Goal: Information Seeking & Learning: Find specific fact

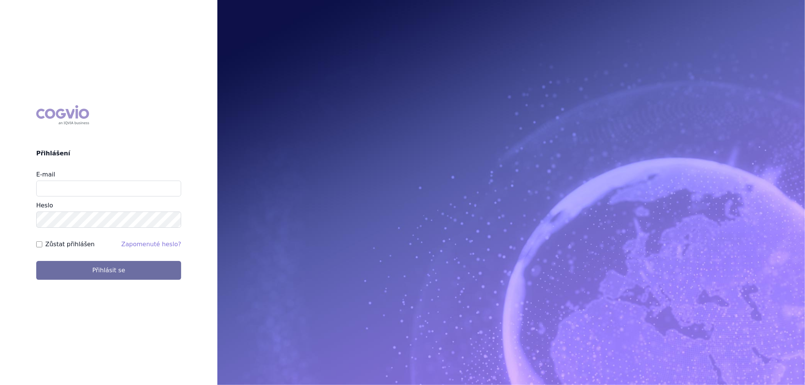
type input "karolina.vodickova@vzp.cz"
click at [36, 261] on button "Přihlásit se" at bounding box center [108, 270] width 145 height 19
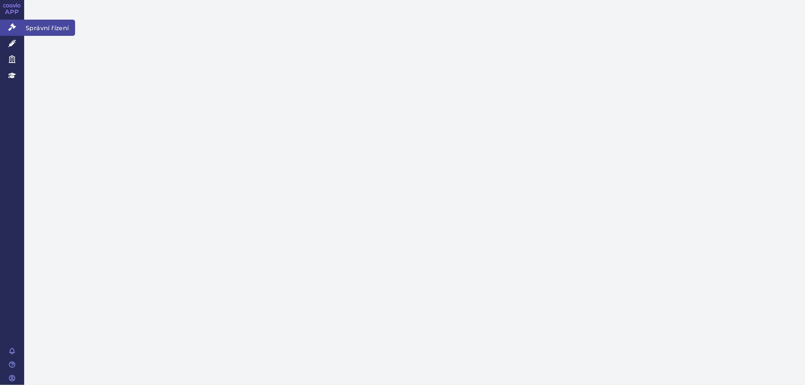
click at [14, 22] on link "Správní řízení" at bounding box center [12, 28] width 24 height 16
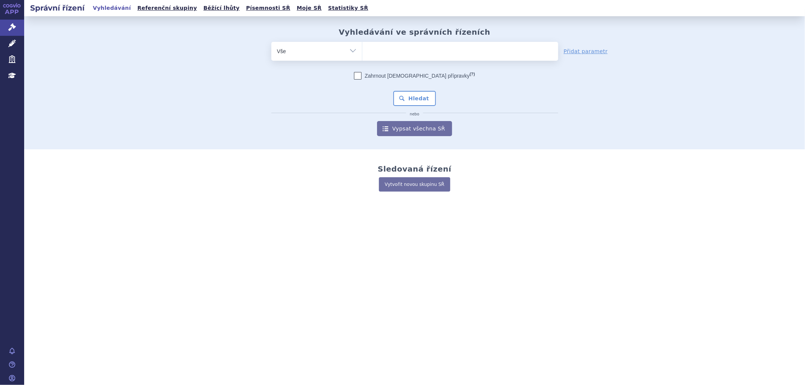
click at [401, 52] on ul at bounding box center [460, 50] width 196 height 16
click at [362, 52] on select at bounding box center [362, 50] width 0 height 19
click at [396, 55] on ul at bounding box center [460, 50] width 196 height 16
click at [362, 55] on select at bounding box center [362, 50] width 0 height 19
paste input "[MEDICAL_DATA]"
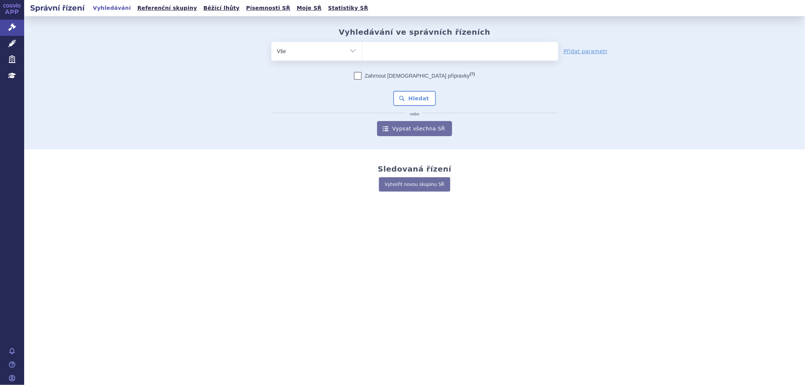
type input "[MEDICAL_DATA]"
select select "[MEDICAL_DATA]"
click at [419, 104] on button "Hledat" at bounding box center [414, 98] width 43 height 15
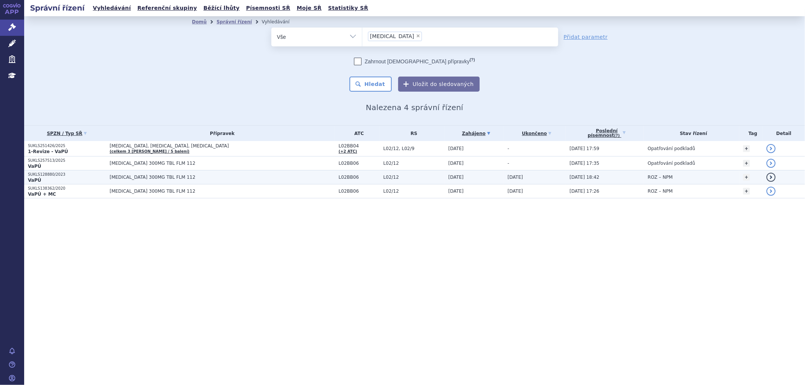
click at [514, 179] on td "[DATE]" at bounding box center [535, 177] width 62 height 14
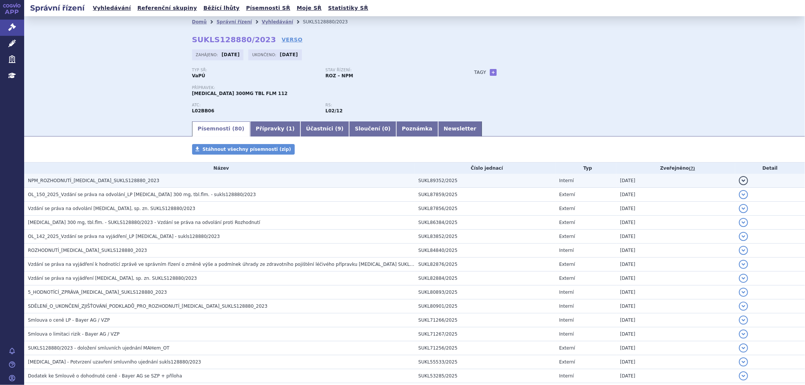
click at [433, 180] on td "SUKL89352/2025" at bounding box center [485, 181] width 141 height 14
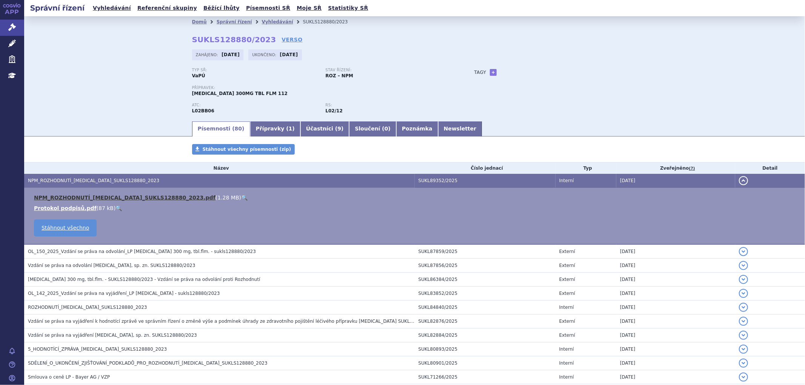
click at [136, 198] on link "NPM_ROZHODNUTÍ_[MEDICAL_DATA]_SUKLS128880_2023.pdf" at bounding box center [124, 198] width 181 height 6
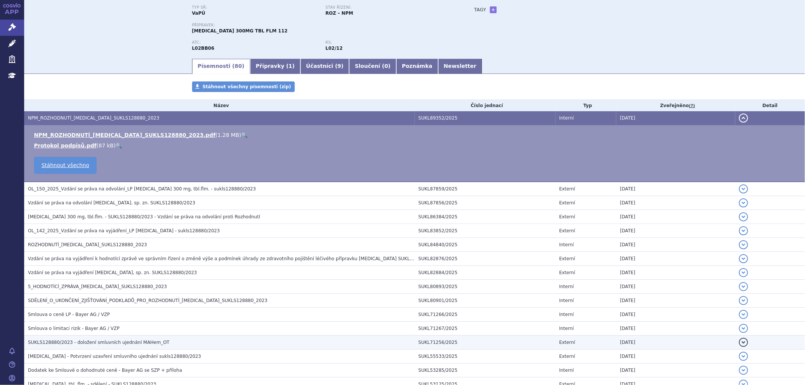
scroll to position [126, 0]
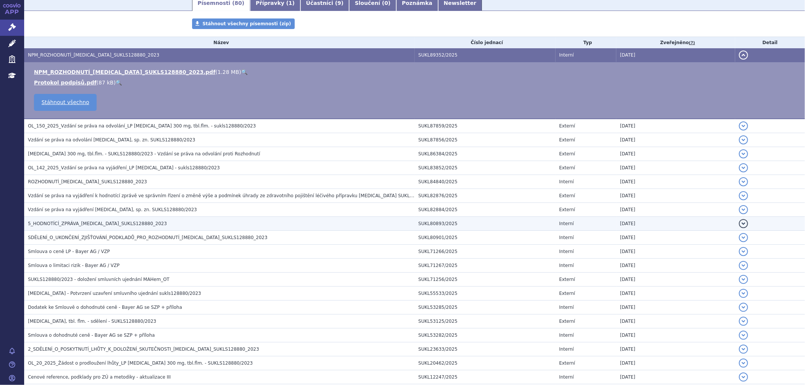
click at [61, 223] on span "5_HODNOTÍCÍ_ZPRÁVA_NUBEQA_SUKLS128880_2023" at bounding box center [97, 223] width 139 height 5
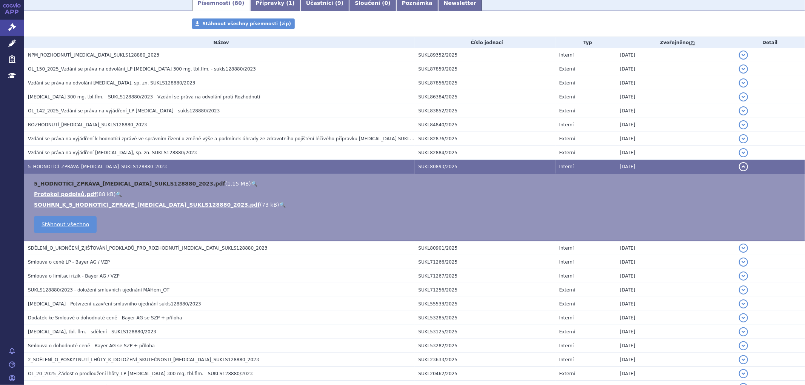
click at [93, 186] on link "5_HODNOTÍCÍ_ZPRÁVA_NUBEQA_SUKLS128880_2023.pdf" at bounding box center [129, 184] width 191 height 6
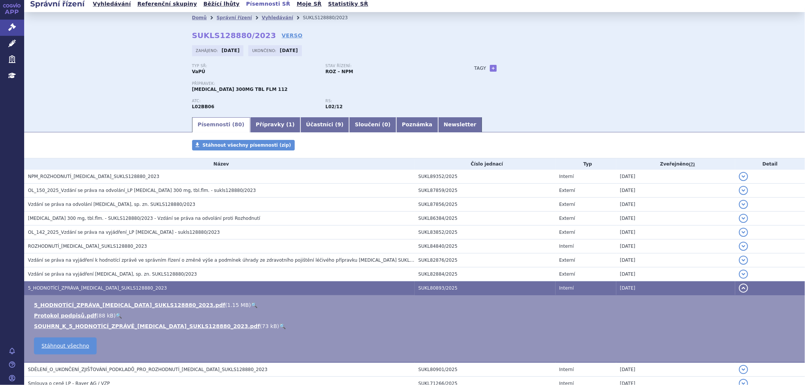
scroll to position [0, 0]
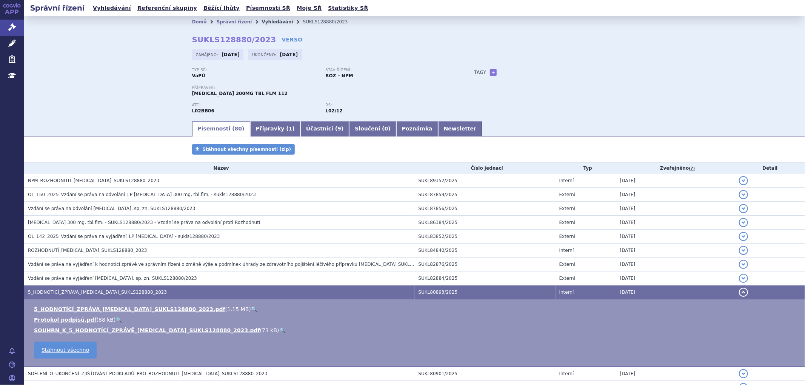
click at [261, 19] on link "Vyhledávání" at bounding box center [276, 21] width 31 height 5
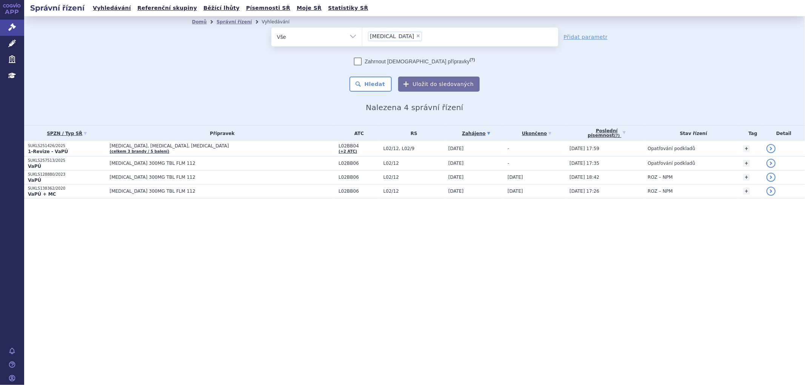
click at [397, 35] on li "× NUBEQA" at bounding box center [395, 36] width 54 height 9
click at [362, 35] on select "NUBEQA" at bounding box center [362, 36] width 0 height 19
click at [416, 36] on span "×" at bounding box center [418, 36] width 5 height 5
click at [362, 36] on select "NUBEQA" at bounding box center [362, 36] width 0 height 19
select select
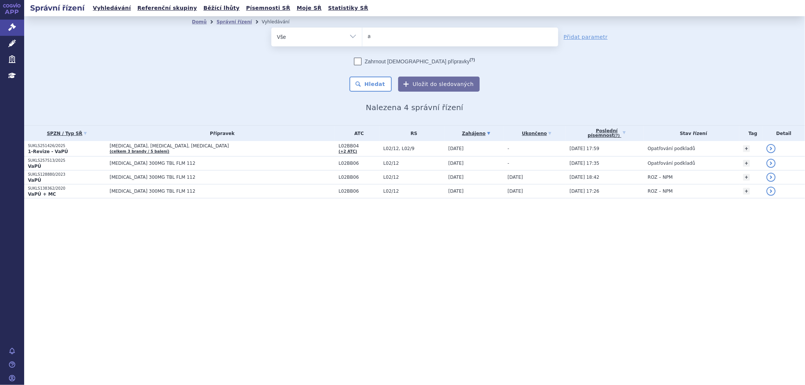
type input "as"
type input "aspa"
type input "aspave"
type input "aspavel"
type input "aspaveli"
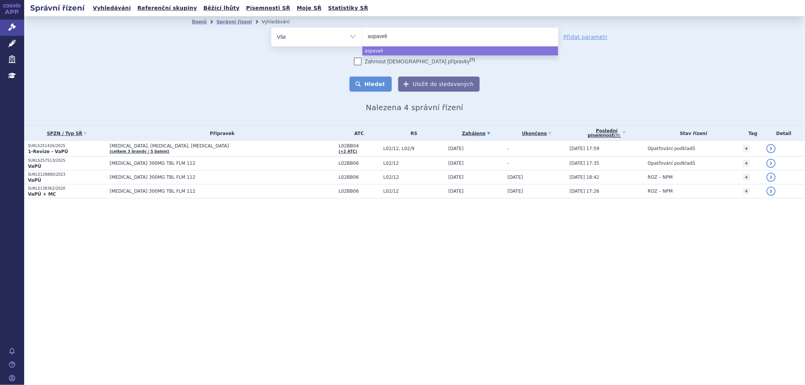
select select "aspaveli"
click at [375, 84] on button "Hledat" at bounding box center [370, 84] width 43 height 15
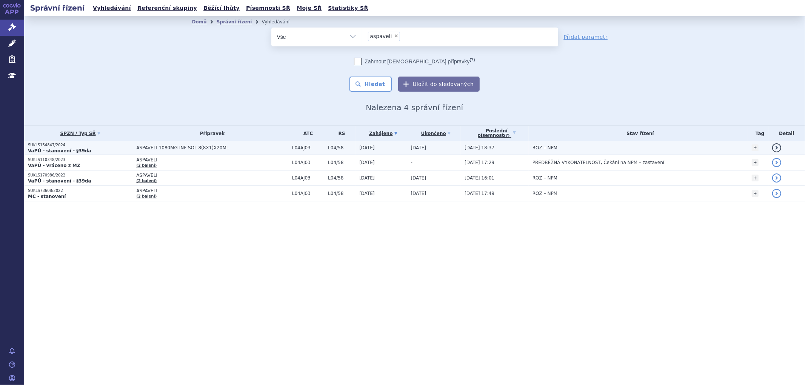
click at [434, 147] on td "[DATE]" at bounding box center [434, 148] width 54 height 14
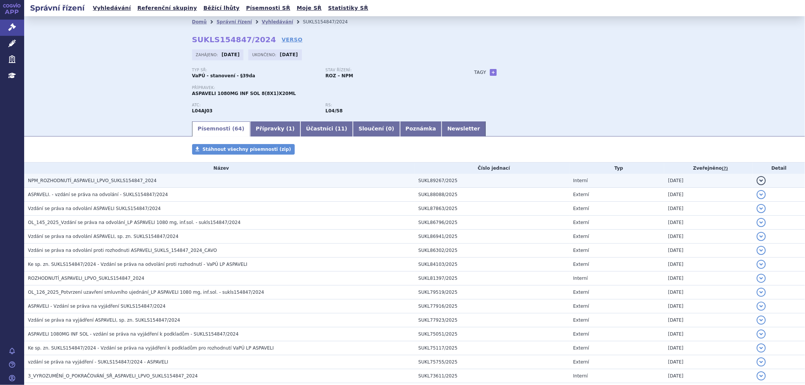
click at [204, 182] on h3 "NPM_ROZHODNUTÍ_ASPAVELI_LPVO_SUKLS154847_2024" at bounding box center [221, 181] width 387 height 8
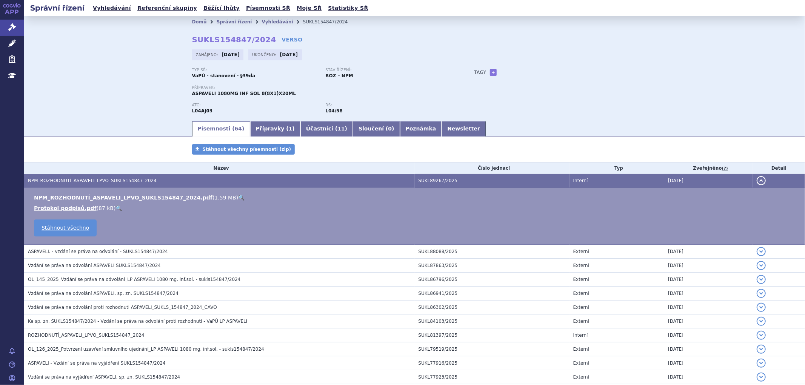
click at [754, 175] on td "detail" at bounding box center [778, 181] width 52 height 14
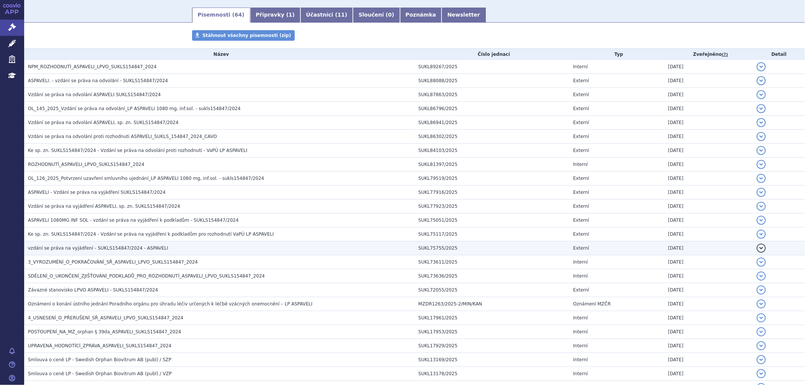
scroll to position [126, 0]
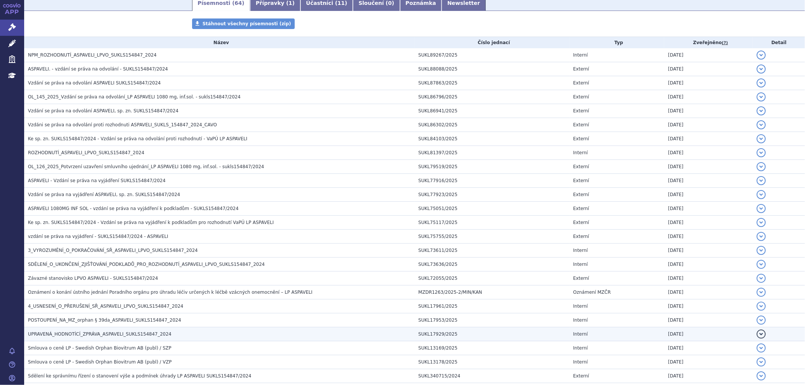
click at [75, 337] on span "UPRAVENÁ_HODNOTÍCÍ_ZPRÁVA_ASPAVELI_SUKLS154847_2024" at bounding box center [99, 334] width 143 height 5
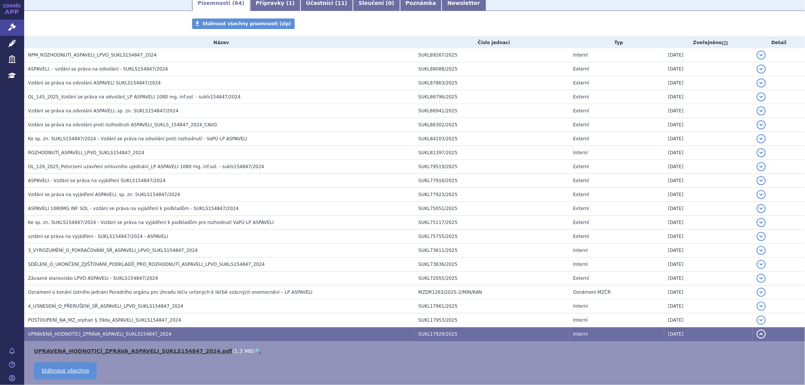
click at [78, 352] on link "UPRAVENÁ_HODNOTÍCÍ_ZPRÁVA_ASPAVELI_SUKLS154847_2024.pdf" at bounding box center [133, 351] width 198 height 6
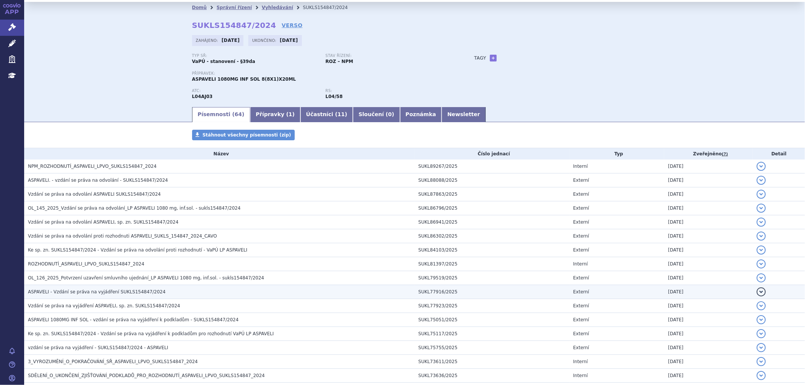
scroll to position [0, 0]
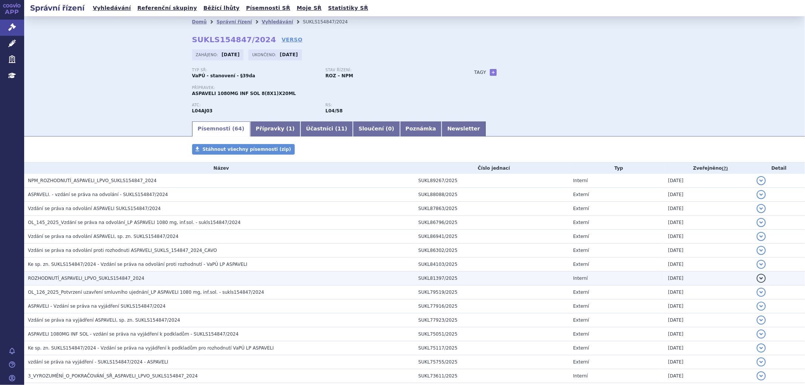
click at [80, 281] on span "ROZHODNUTÍ_ASPAVELI_LPVO_SUKLS154847_2024" at bounding box center [86, 278] width 116 height 5
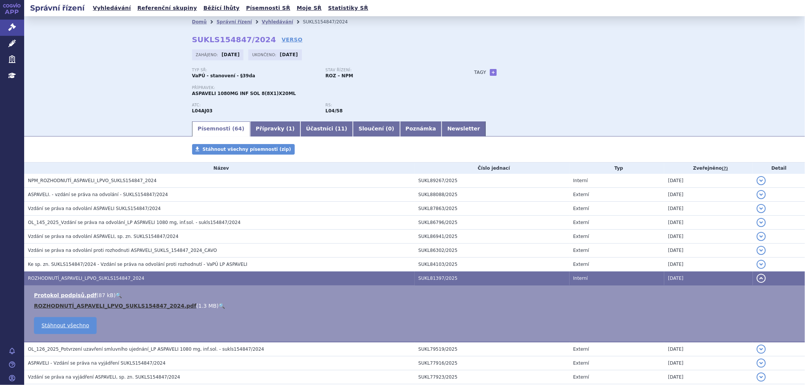
click at [85, 306] on link "ROZHODNUTÍ_ASPAVELI_LPVO_SUKLS154847_2024.pdf" at bounding box center [115, 306] width 162 height 6
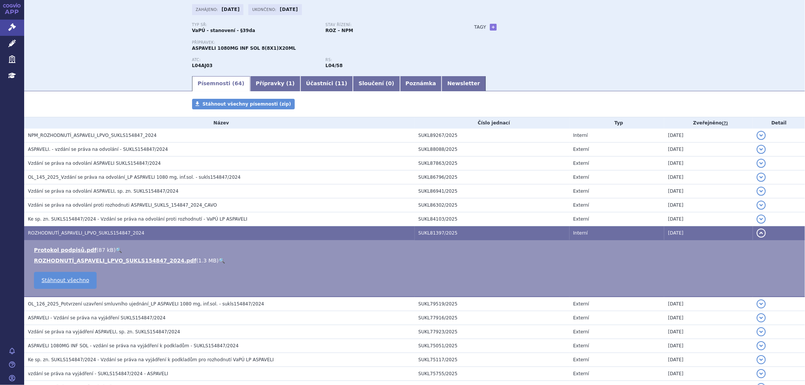
scroll to position [84, 0]
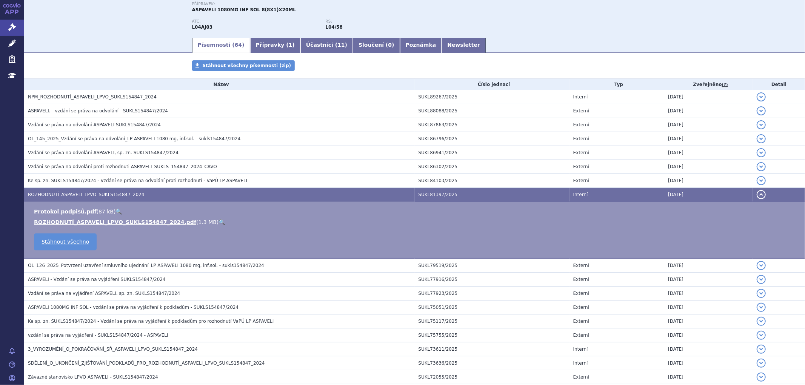
click at [624, 24] on div "Typ SŘ: VaPÚ - stanovení - §39da Stav řízení: ROZ – NPM Přípravek: ASPAVELI 108…" at bounding box center [414, 10] width 445 height 52
click at [756, 198] on button "detail" at bounding box center [760, 194] width 9 height 9
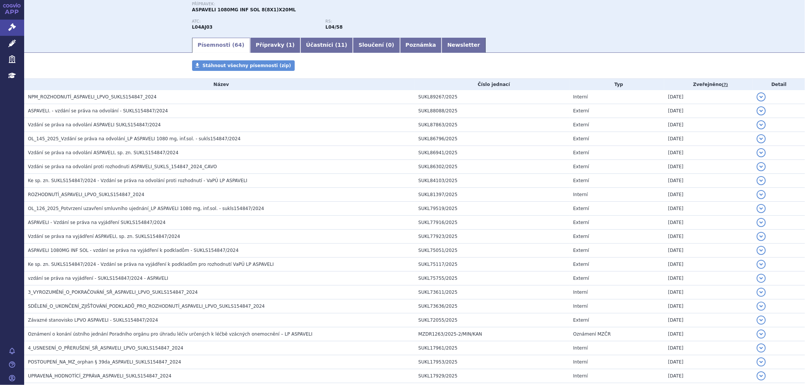
scroll to position [0, 0]
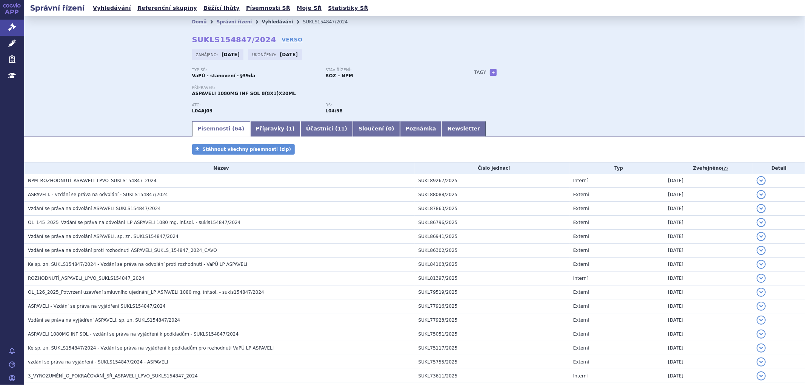
click at [264, 22] on link "Vyhledávání" at bounding box center [276, 21] width 31 height 5
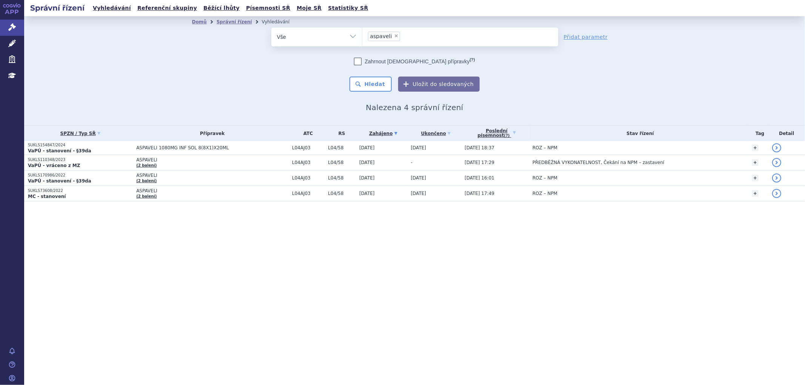
click at [394, 37] on span "×" at bounding box center [396, 36] width 5 height 5
click at [362, 37] on select "aspaveli" at bounding box center [362, 36] width 0 height 19
paste input "SUKLS166482/2025"
type input "SUKLS166482/2025"
select select "SUKLS166482/2025"
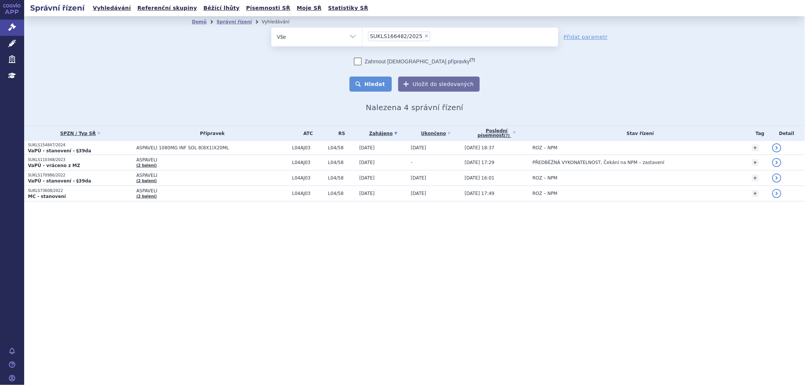
click at [382, 82] on button "Hledat" at bounding box center [370, 84] width 43 height 15
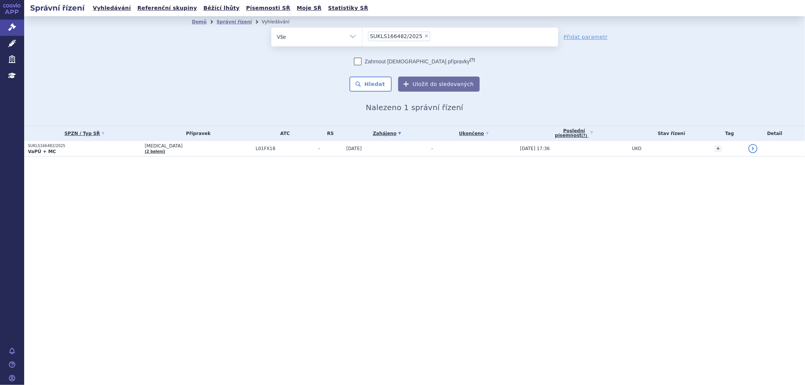
click at [207, 146] on span "[MEDICAL_DATA]" at bounding box center [198, 145] width 107 height 5
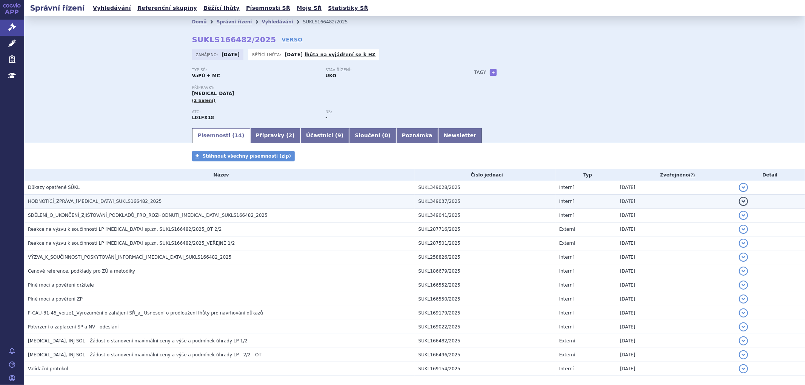
click at [84, 201] on span "HODNOTÍCÍ_ZPRÁVA_[MEDICAL_DATA]_SUKLS166482_2025" at bounding box center [95, 201] width 134 height 5
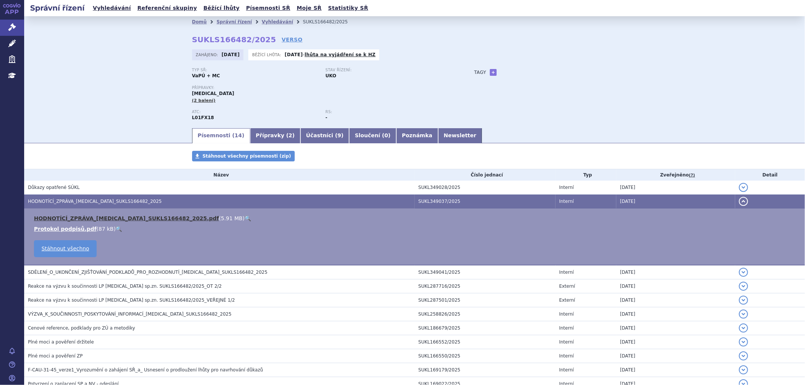
click at [144, 219] on link "HODNOTÍCÍ_ZPRÁVA_[MEDICAL_DATA]_SUKLS166482_2025.pdf" at bounding box center [126, 218] width 185 height 6
click at [459, 80] on div "Typ SŘ: VaPÚ + MC Stav řízení: UKO Přípravky: [MEDICAL_DATA] (2 balení) ATC: L0…" at bounding box center [414, 97] width 445 height 59
